Goal: Task Accomplishment & Management: Manage account settings

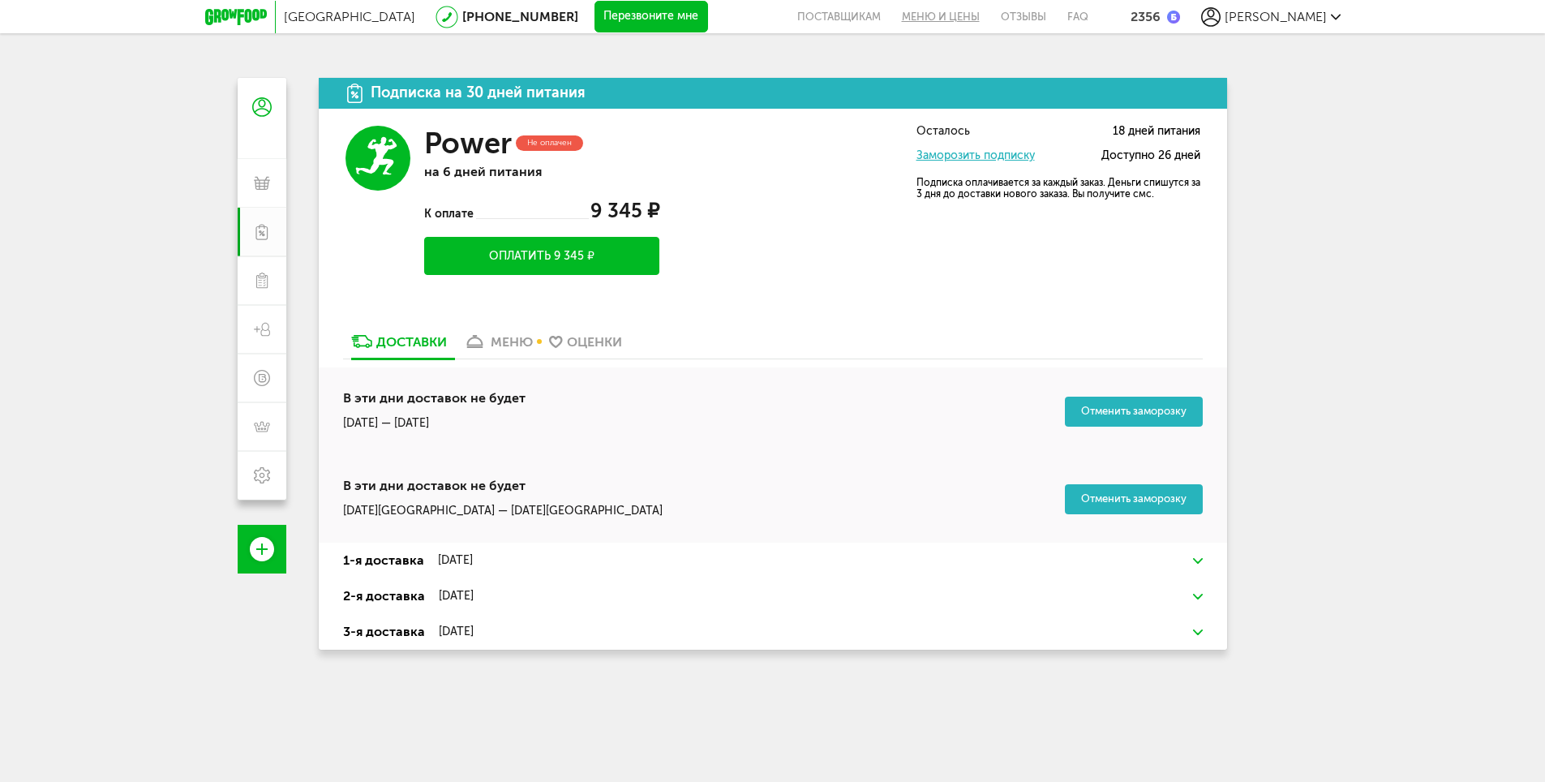
click at [990, 17] on link "Меню и цены" at bounding box center [940, 16] width 99 height 33
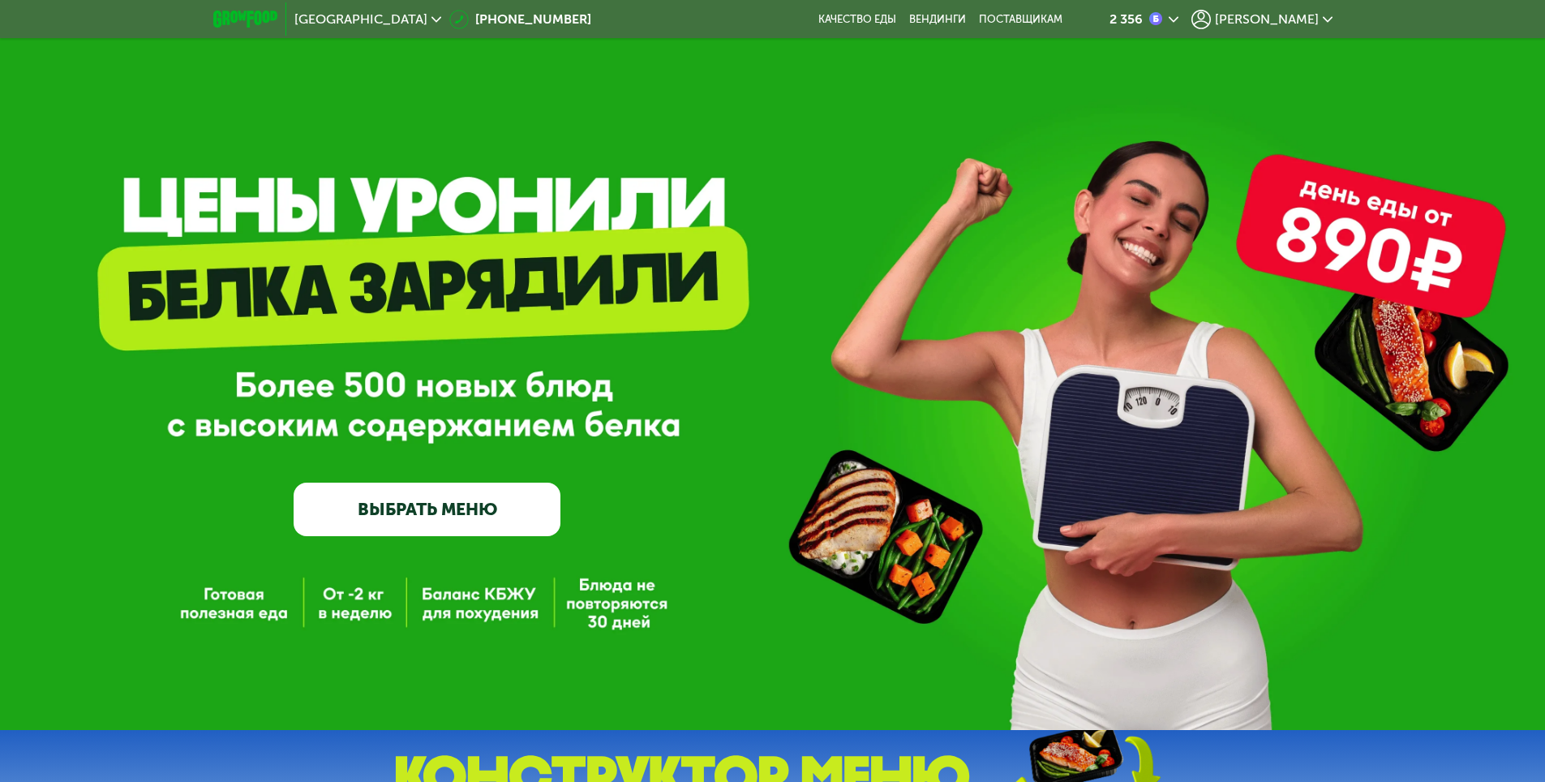
click at [1271, 28] on div "[PERSON_NAME]" at bounding box center [1261, 19] width 141 height 19
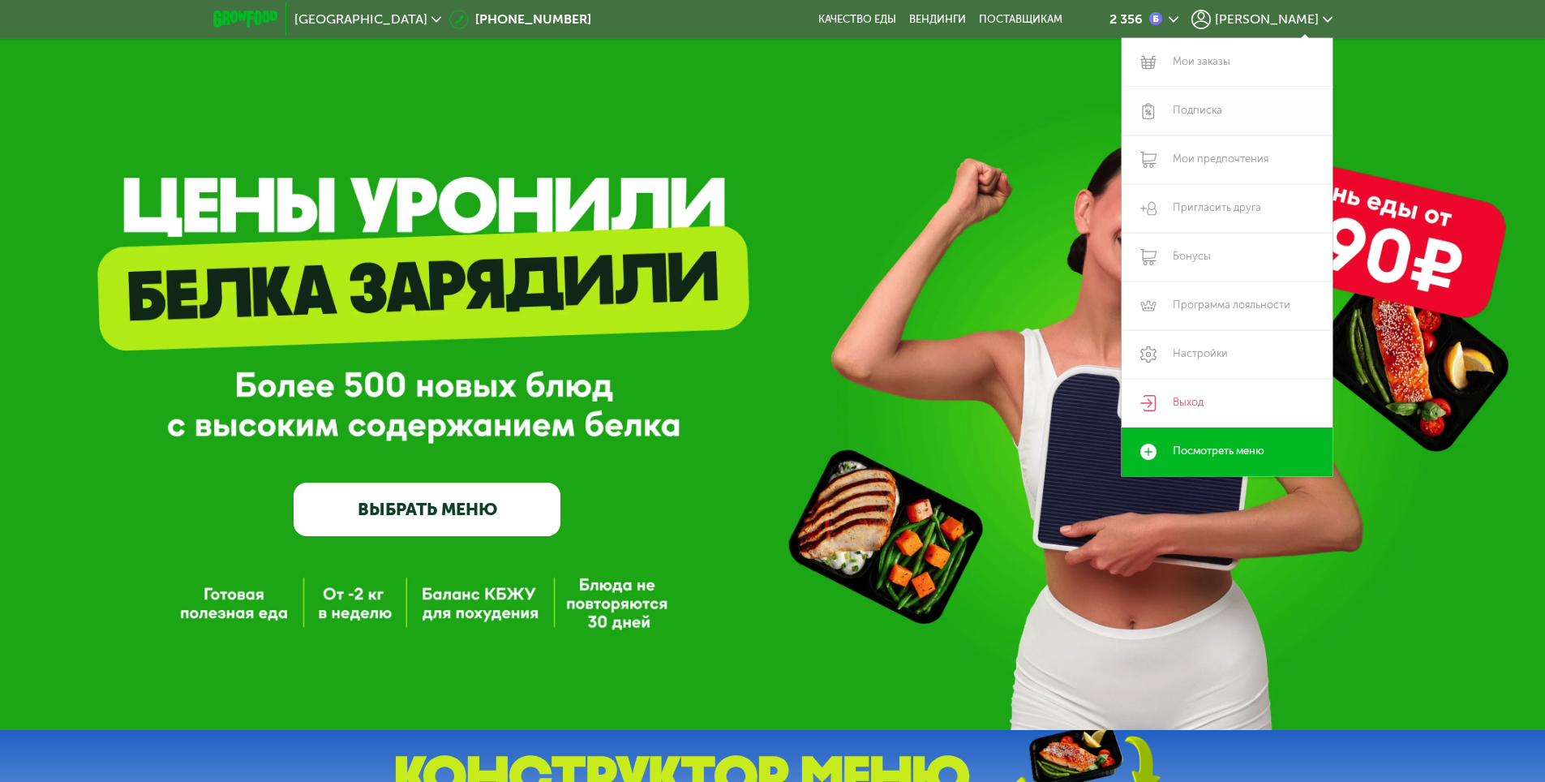
click at [1203, 104] on link "Подписка" at bounding box center [1227, 111] width 211 height 49
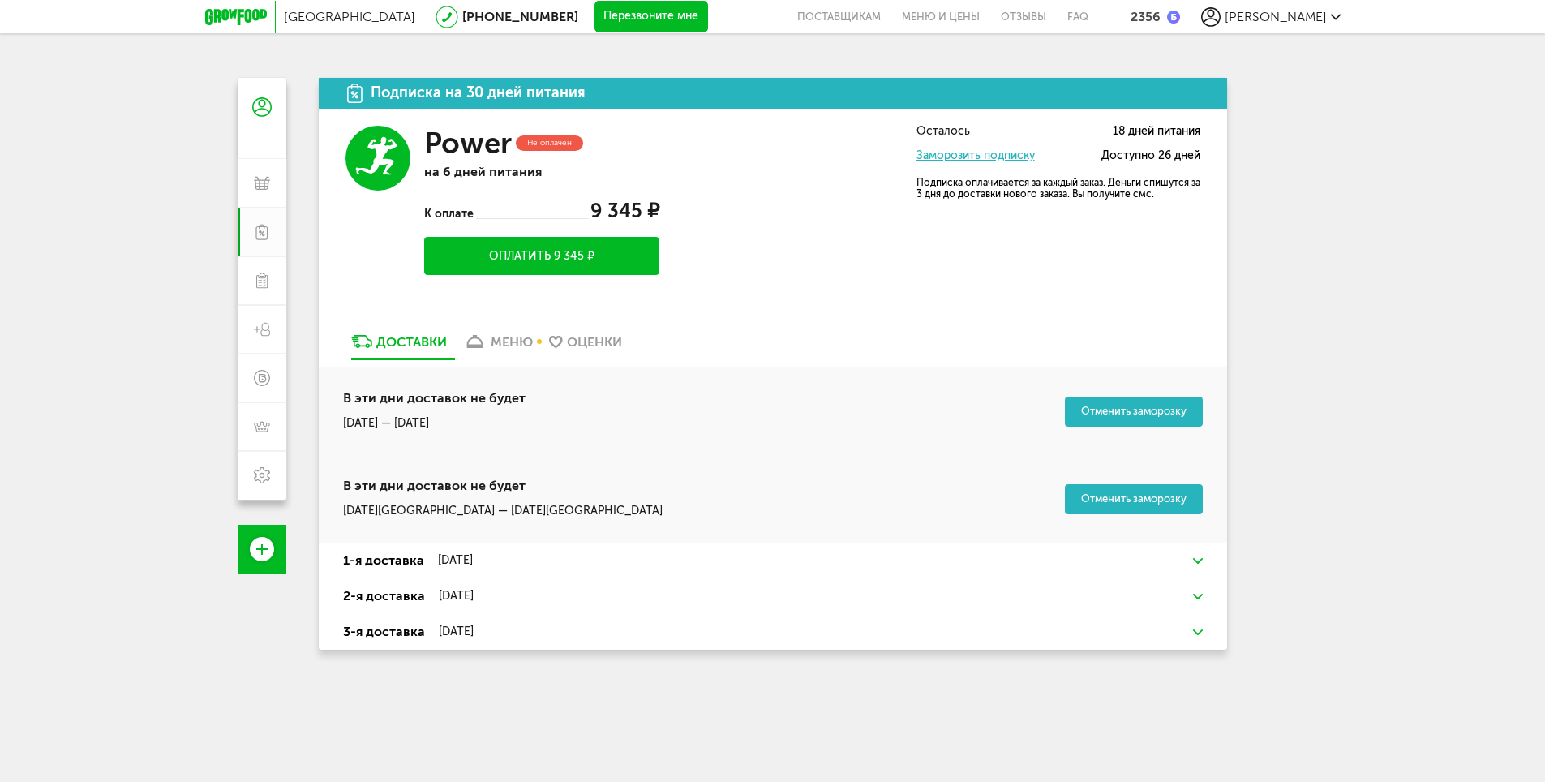
click at [504, 345] on div "меню" at bounding box center [512, 341] width 42 height 15
